Goal: Register for event/course

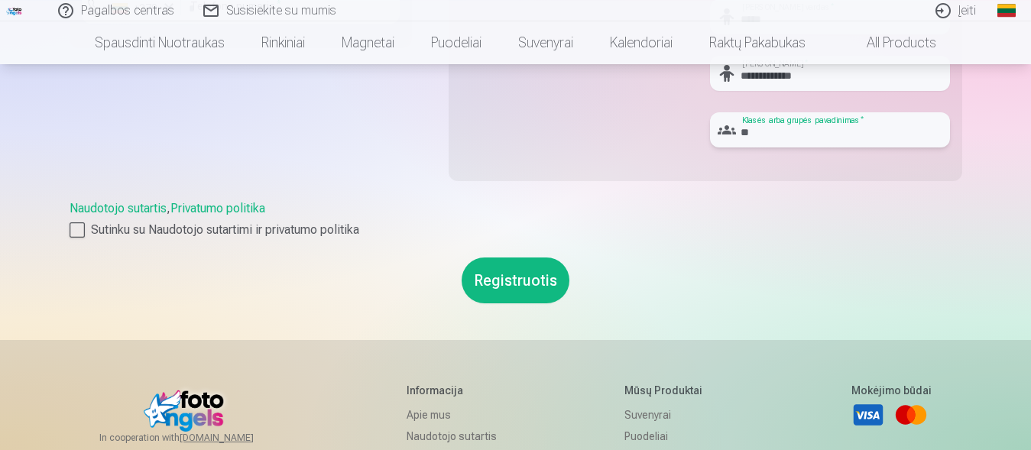
scroll to position [650, 0]
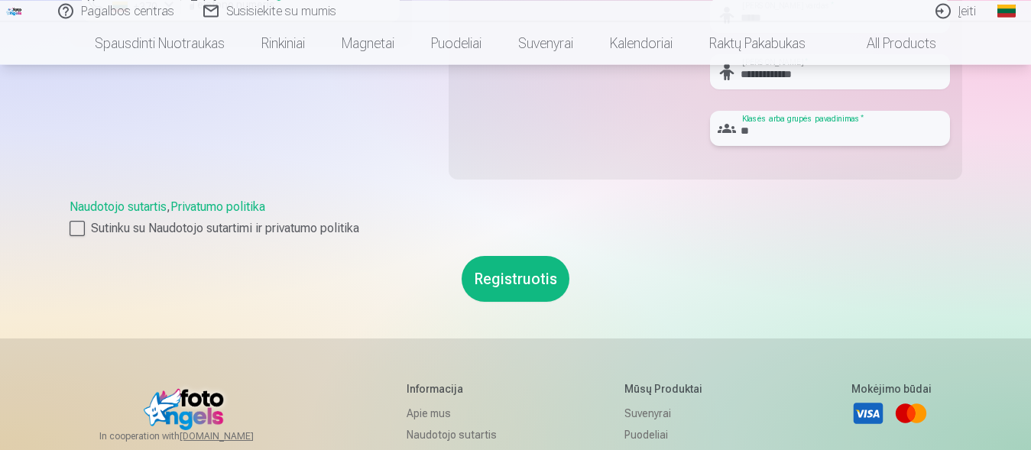
type input "**"
click at [531, 274] on button "Registruotis" at bounding box center [516, 279] width 108 height 46
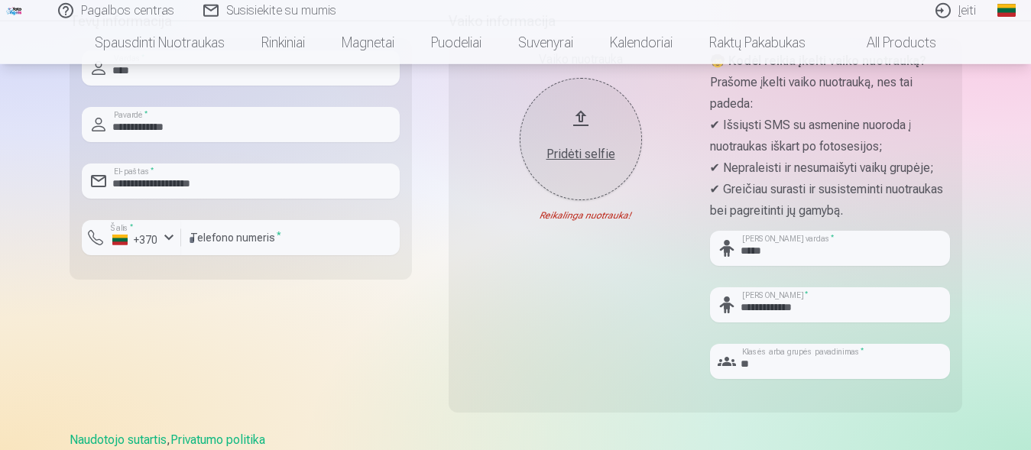
scroll to position [339, 0]
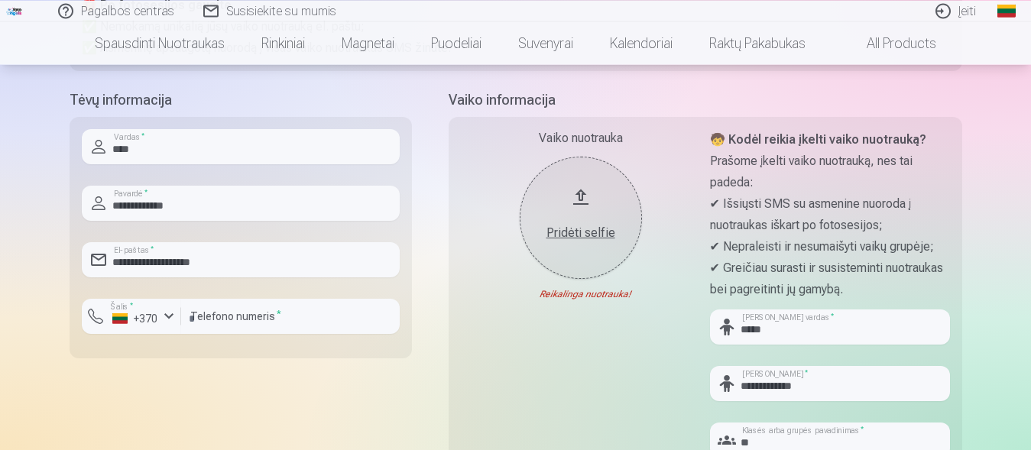
click at [589, 235] on div "Pridėti selfie" at bounding box center [581, 233] width 92 height 18
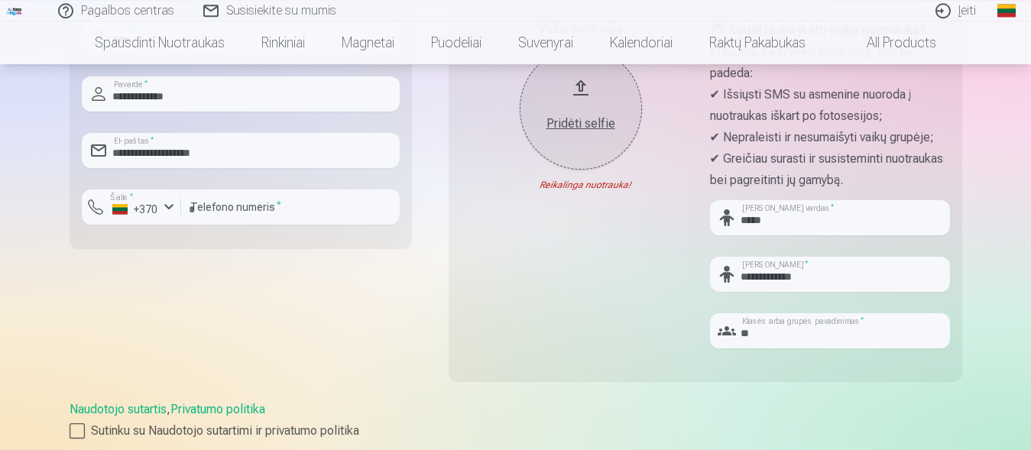
scroll to position [416, 0]
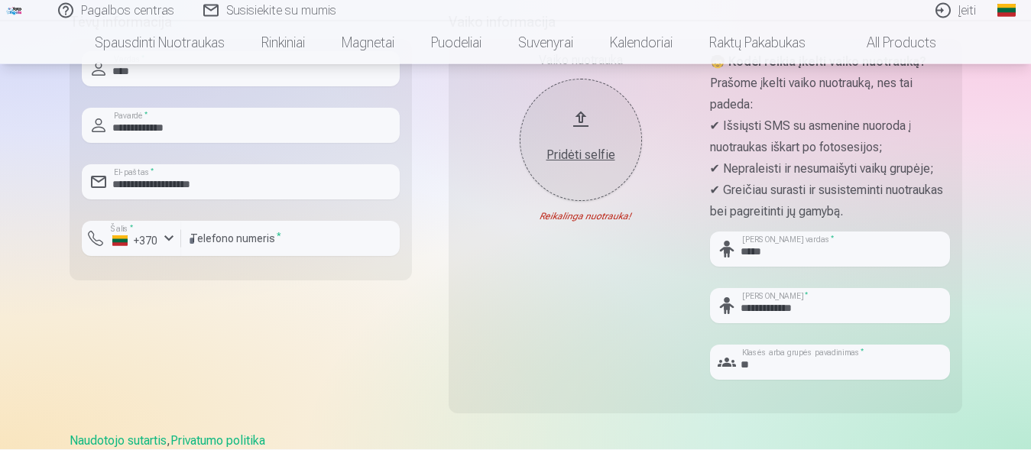
click at [572, 154] on div "Pridėti selfie" at bounding box center [581, 156] width 92 height 18
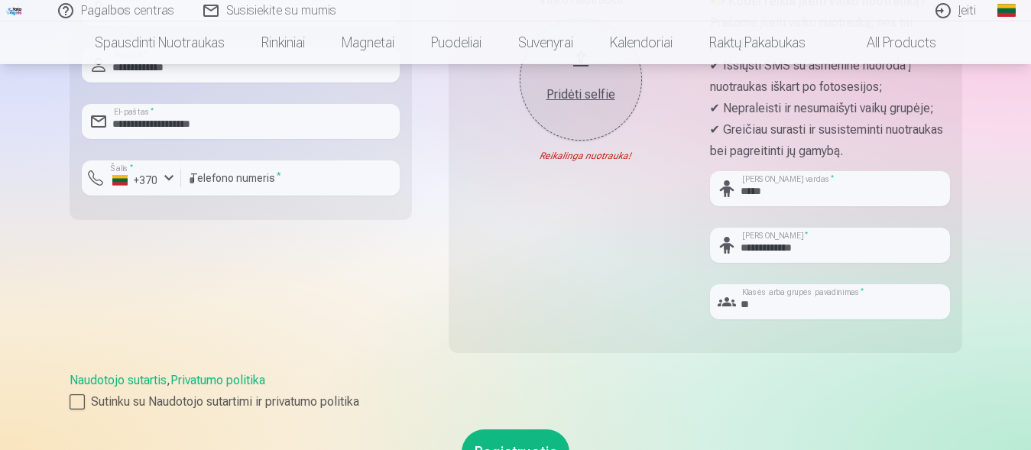
scroll to position [468, 0]
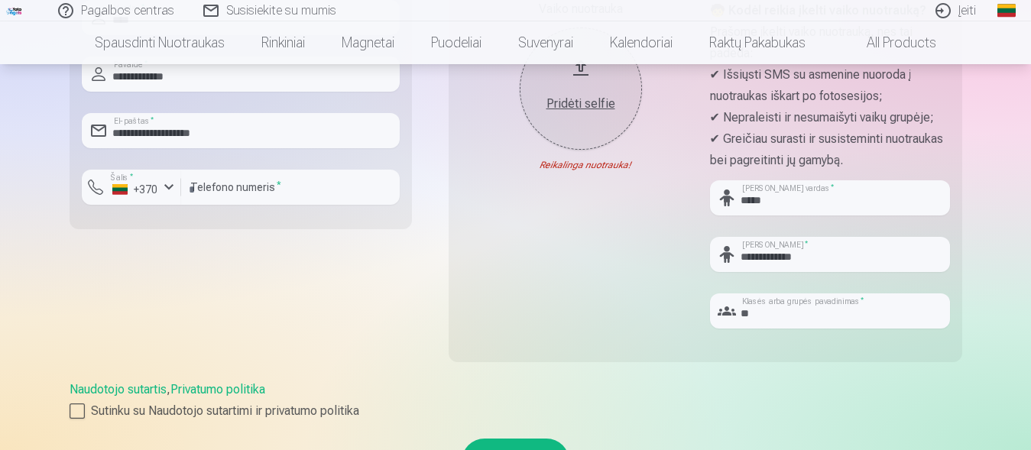
click at [577, 109] on div "Pridėti selfie" at bounding box center [581, 104] width 92 height 18
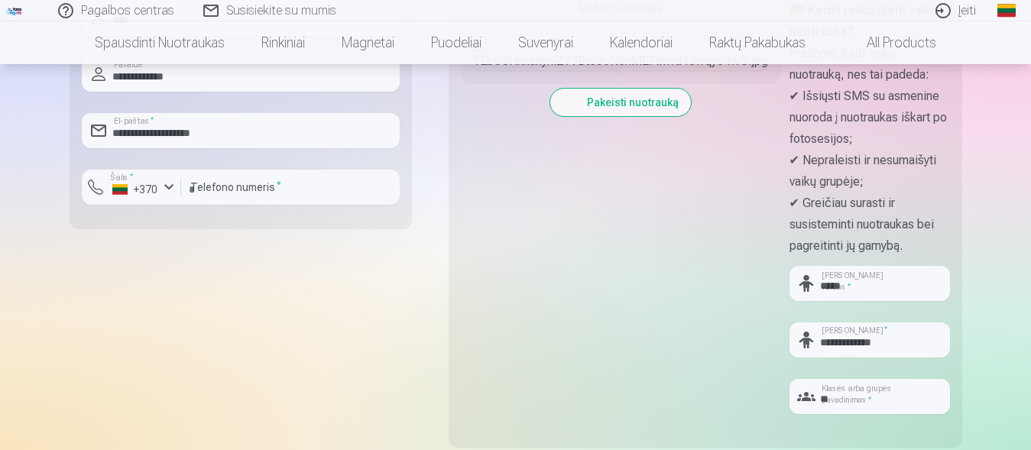
scroll to position [390, 0]
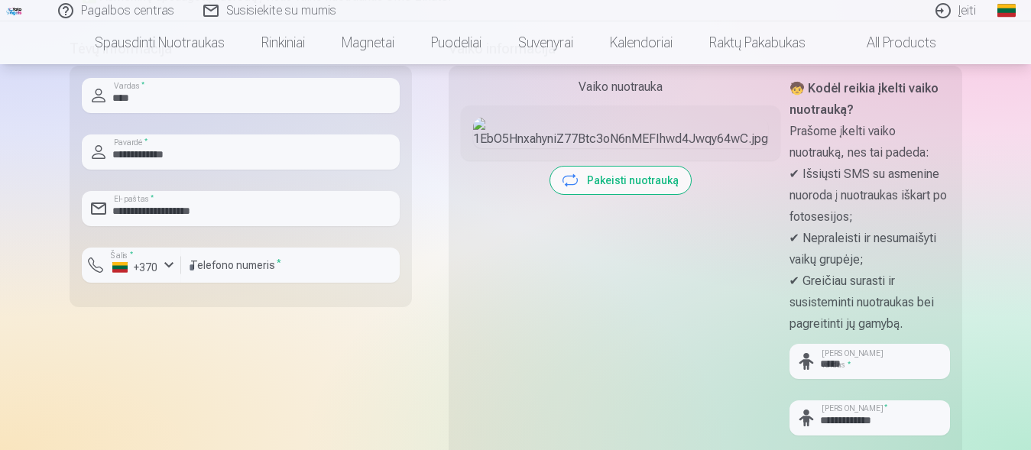
click at [550, 194] on button "Pakeisti nuotrauką" at bounding box center [620, 181] width 141 height 28
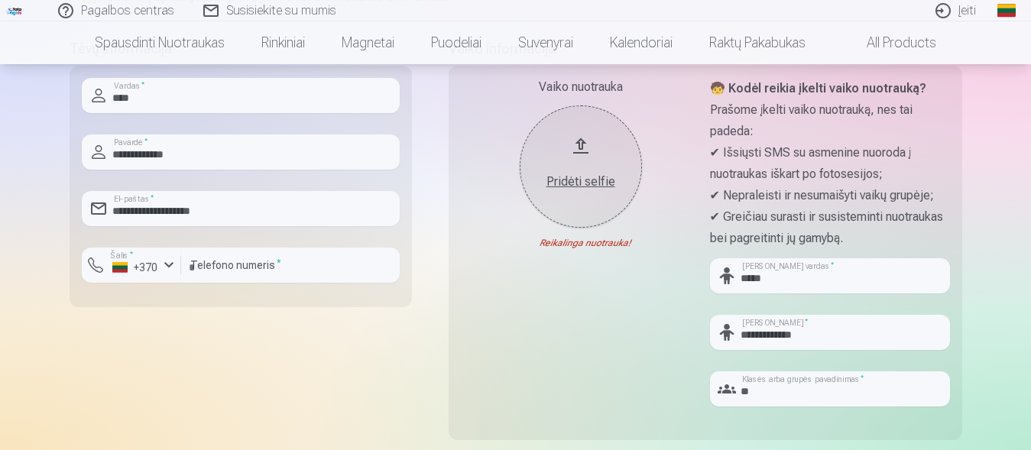
click at [580, 186] on div "Pridėti selfie" at bounding box center [581, 182] width 92 height 18
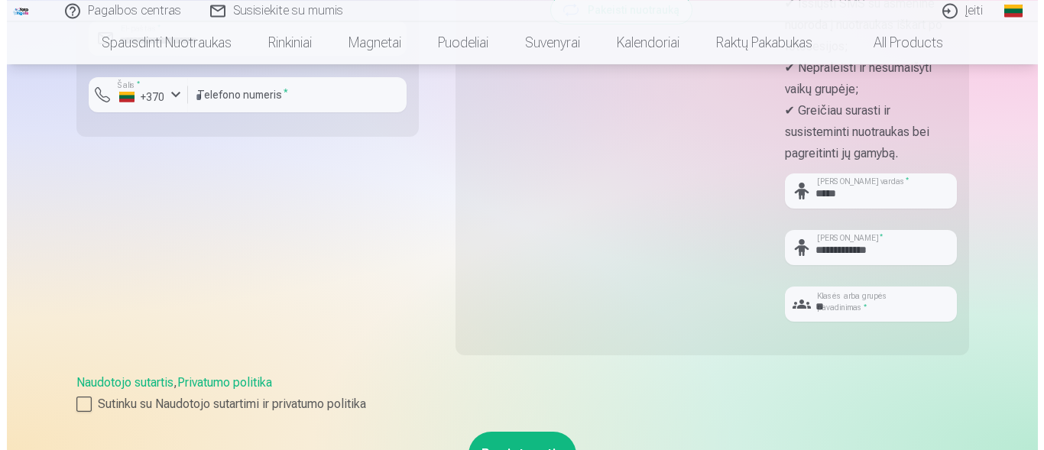
scroll to position [624, 0]
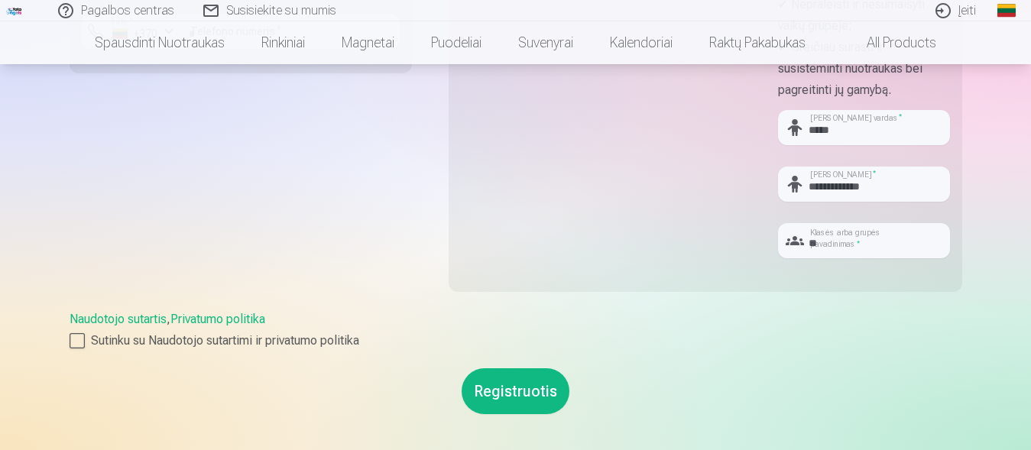
click at [502, 368] on button "Registruotis" at bounding box center [516, 391] width 108 height 46
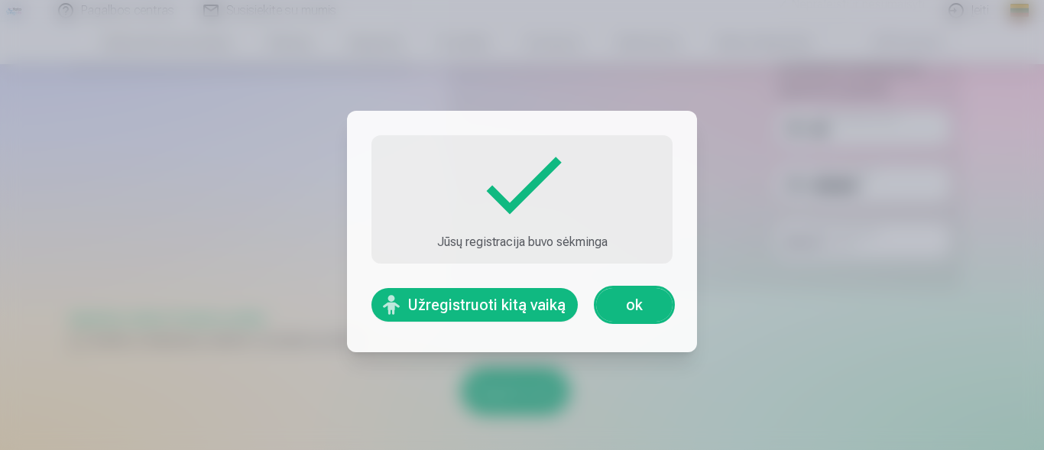
click at [620, 303] on link "ok" at bounding box center [634, 305] width 76 height 34
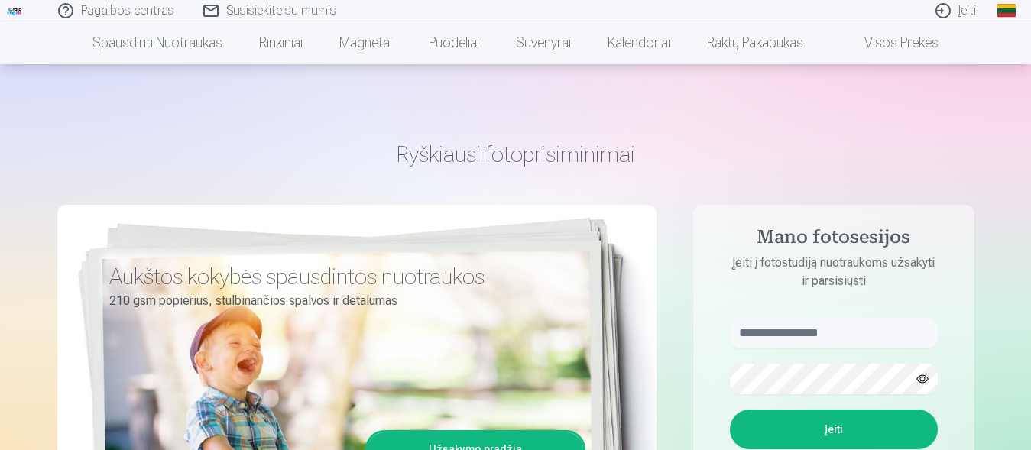
scroll to position [156, 0]
